Goal: Task Accomplishment & Management: Use online tool/utility

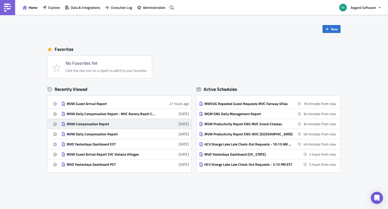
click at [86, 125] on div "MVW Compensation Report" at bounding box center [111, 123] width 88 height 5
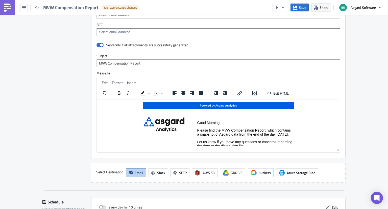
scroll to position [434, 0]
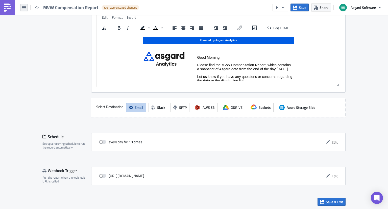
click at [21, 8] on button "button" at bounding box center [24, 8] width 8 height 8
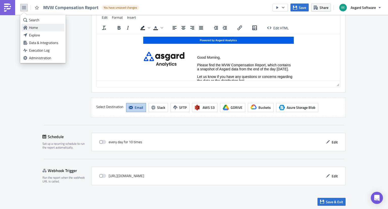
click at [35, 28] on div "Home" at bounding box center [46, 27] width 34 height 5
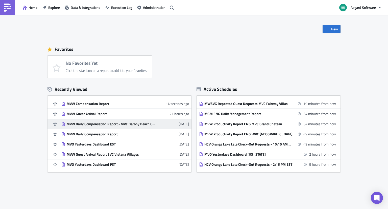
click at [105, 126] on link "MVW Daily Compensation Report - MVC Barony Beach Club [DATE]" at bounding box center [124, 124] width 127 height 10
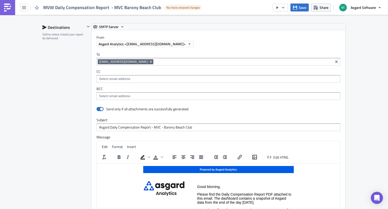
scroll to position [453, 0]
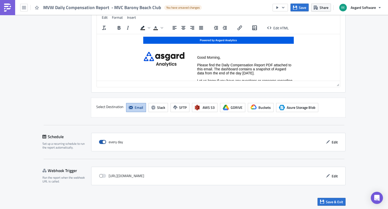
click at [100, 141] on span at bounding box center [102, 142] width 7 height 4
click at [100, 141] on input "checkbox" at bounding box center [101, 141] width 3 height 3
checkbox input "false"
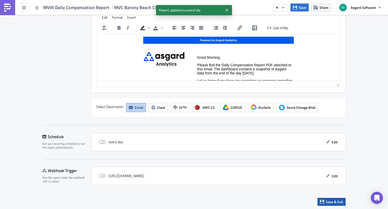
click at [328, 200] on span "Save & Exit" at bounding box center [334, 201] width 17 height 5
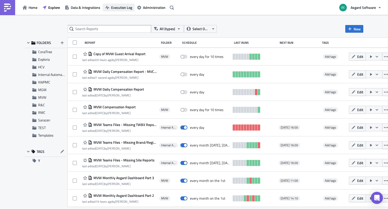
click at [123, 6] on span "Execution Log" at bounding box center [121, 7] width 21 height 5
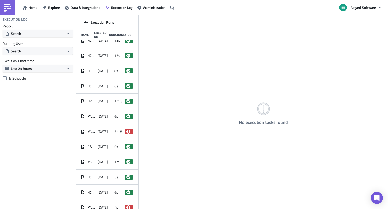
scroll to position [275, 0]
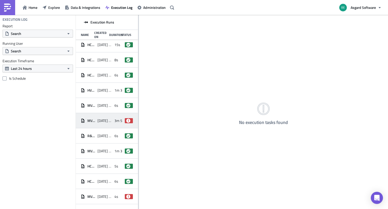
click at [106, 121] on span "[DATE] 05:17" at bounding box center [104, 120] width 14 height 5
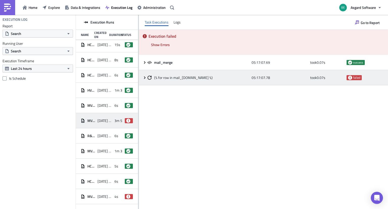
click at [145, 77] on icon at bounding box center [145, 77] width 4 height 4
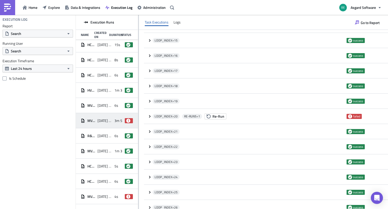
scroll to position [430, 0]
